Goal: Information Seeking & Learning: Learn about a topic

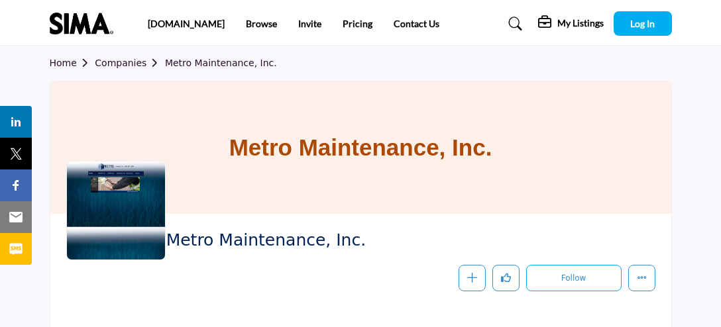
scroll to position [218, 0]
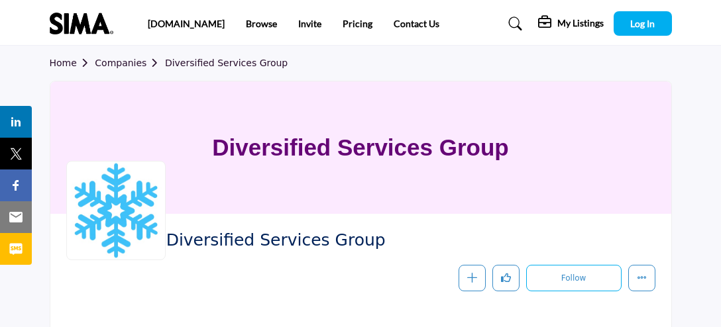
scroll to position [218, 0]
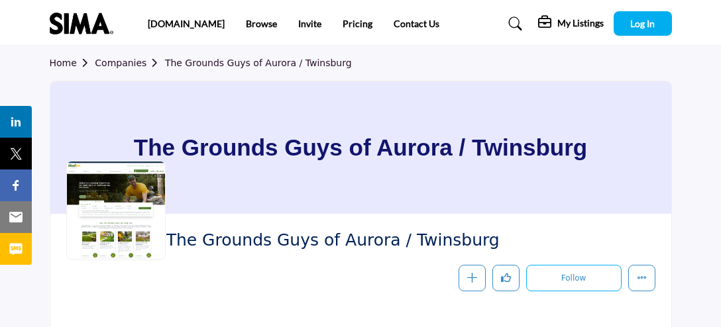
scroll to position [218, 0]
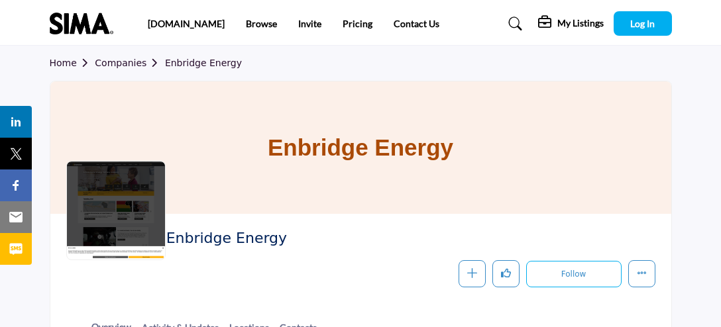
scroll to position [214, 0]
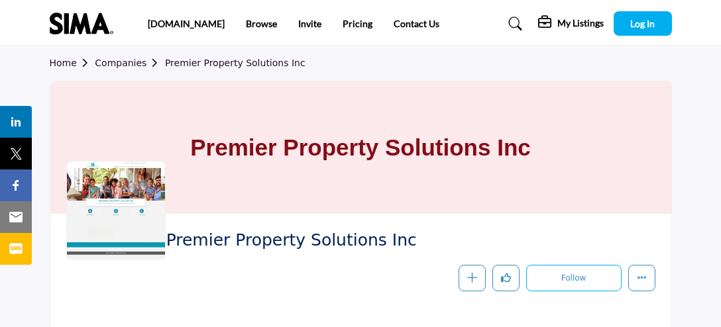
scroll to position [218, 0]
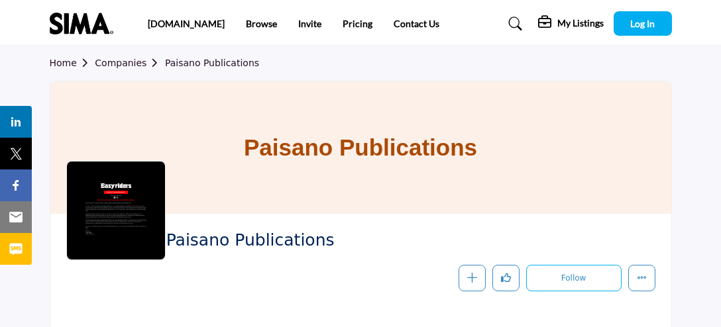
scroll to position [218, 0]
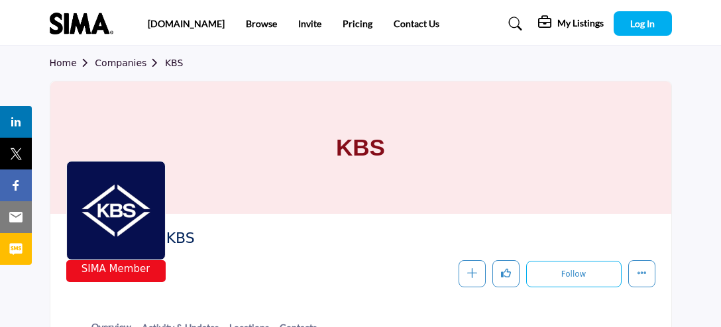
scroll to position [214, 0]
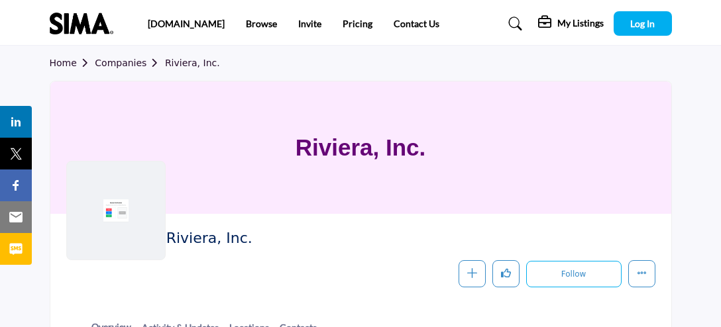
scroll to position [214, 0]
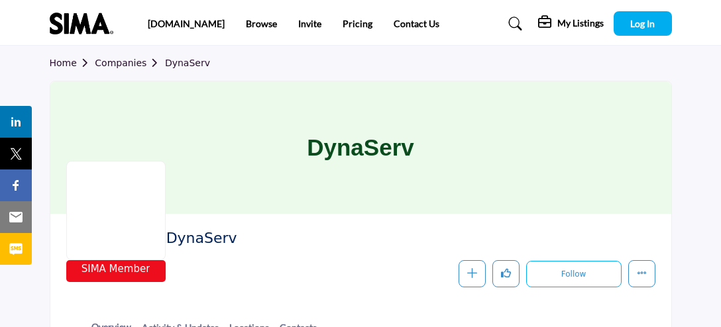
scroll to position [214, 0]
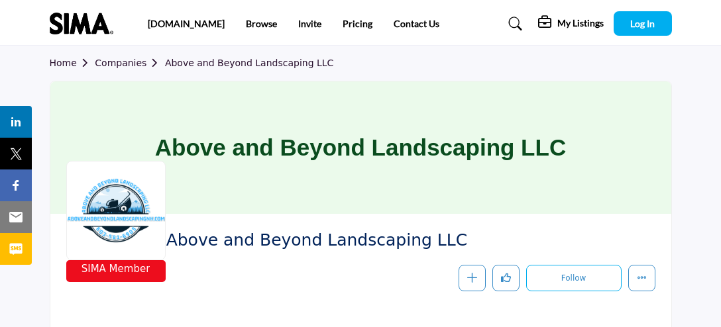
scroll to position [218, 0]
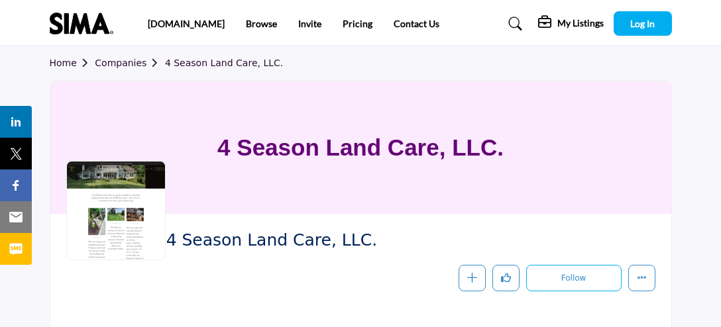
scroll to position [218, 0]
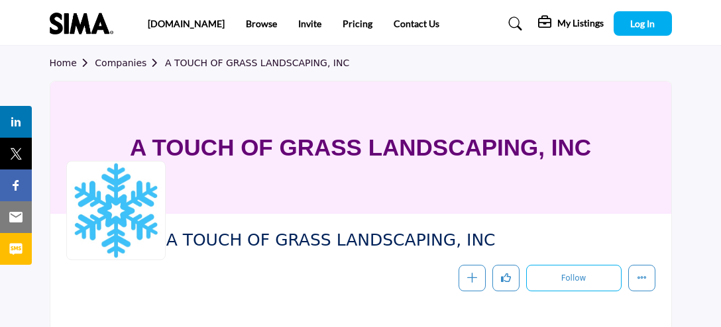
scroll to position [218, 0]
